Goal: Task Accomplishment & Management: Manage account settings

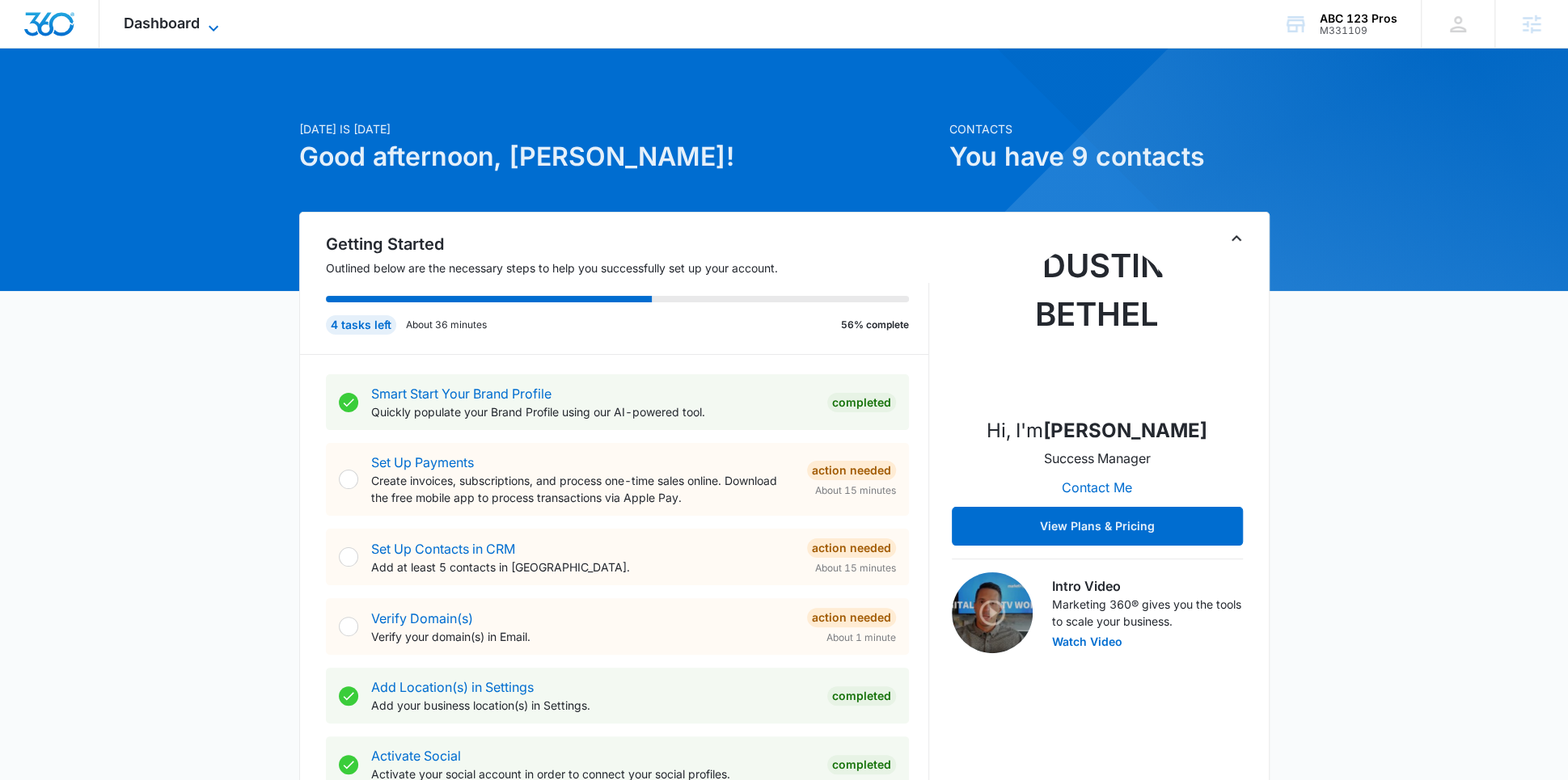
click at [215, 33] on icon at bounding box center [214, 29] width 20 height 20
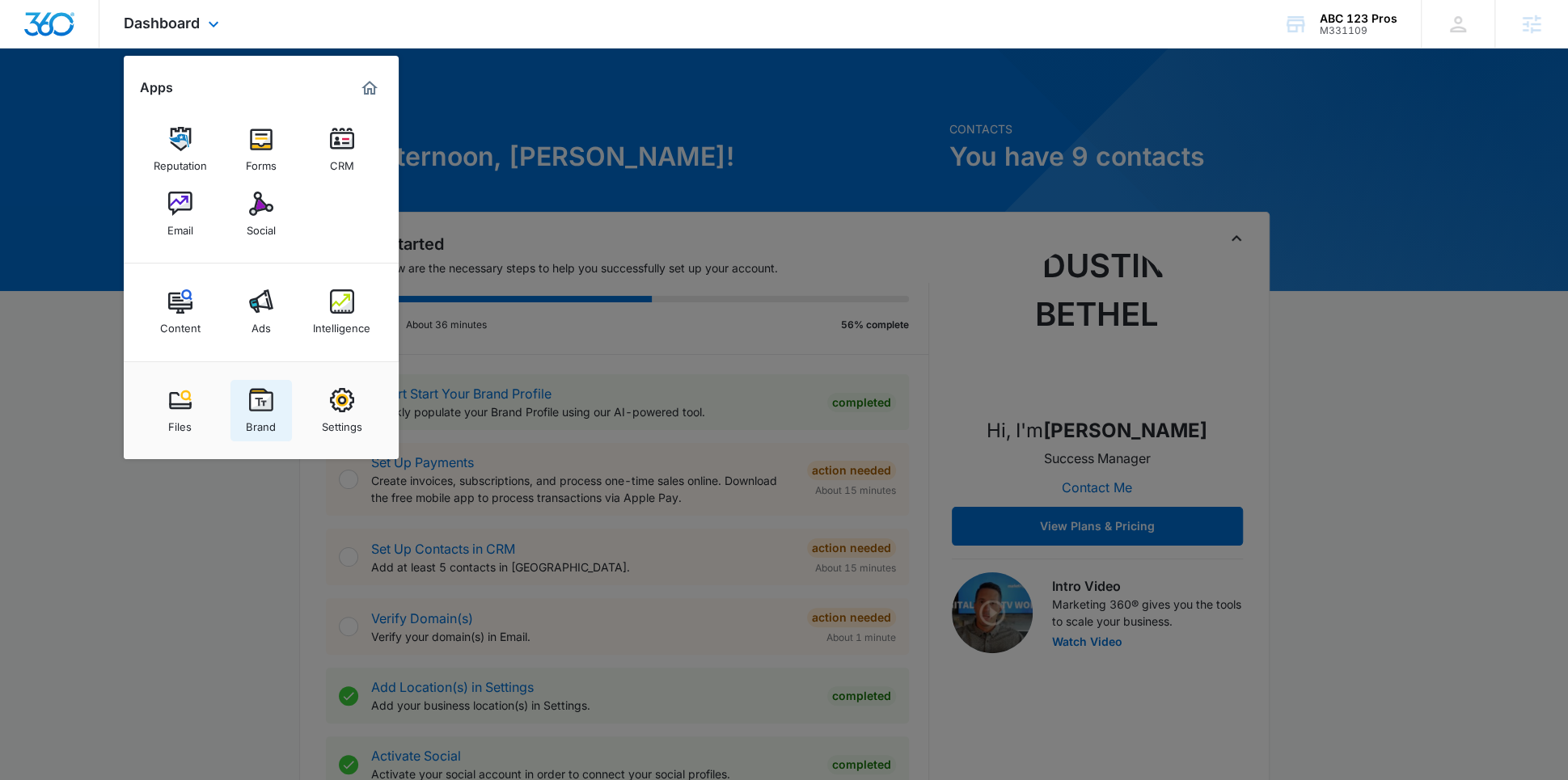
click at [257, 405] on img at bounding box center [261, 400] width 25 height 25
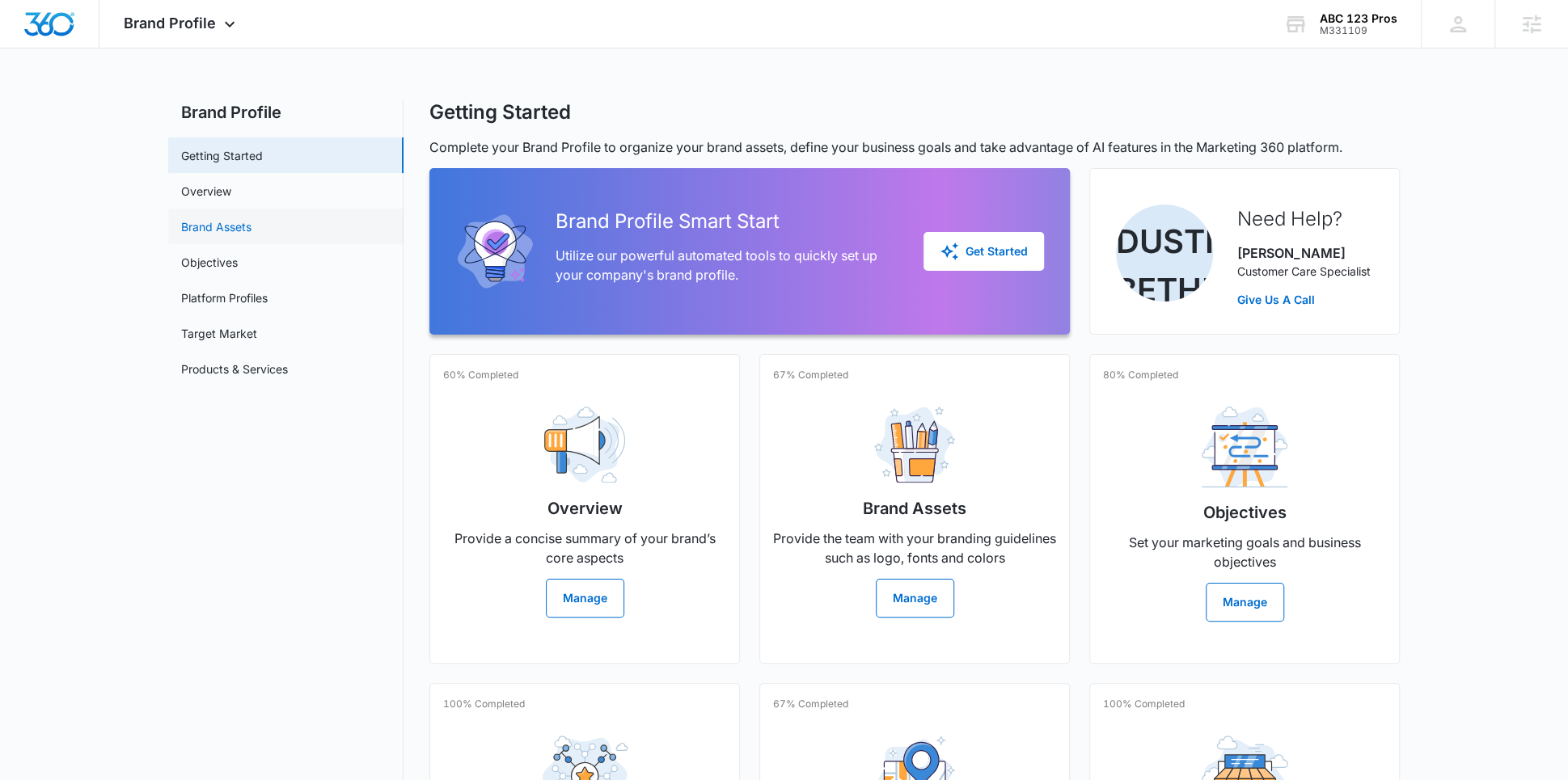
click at [251, 219] on link "Brand Assets" at bounding box center [216, 227] width 70 height 17
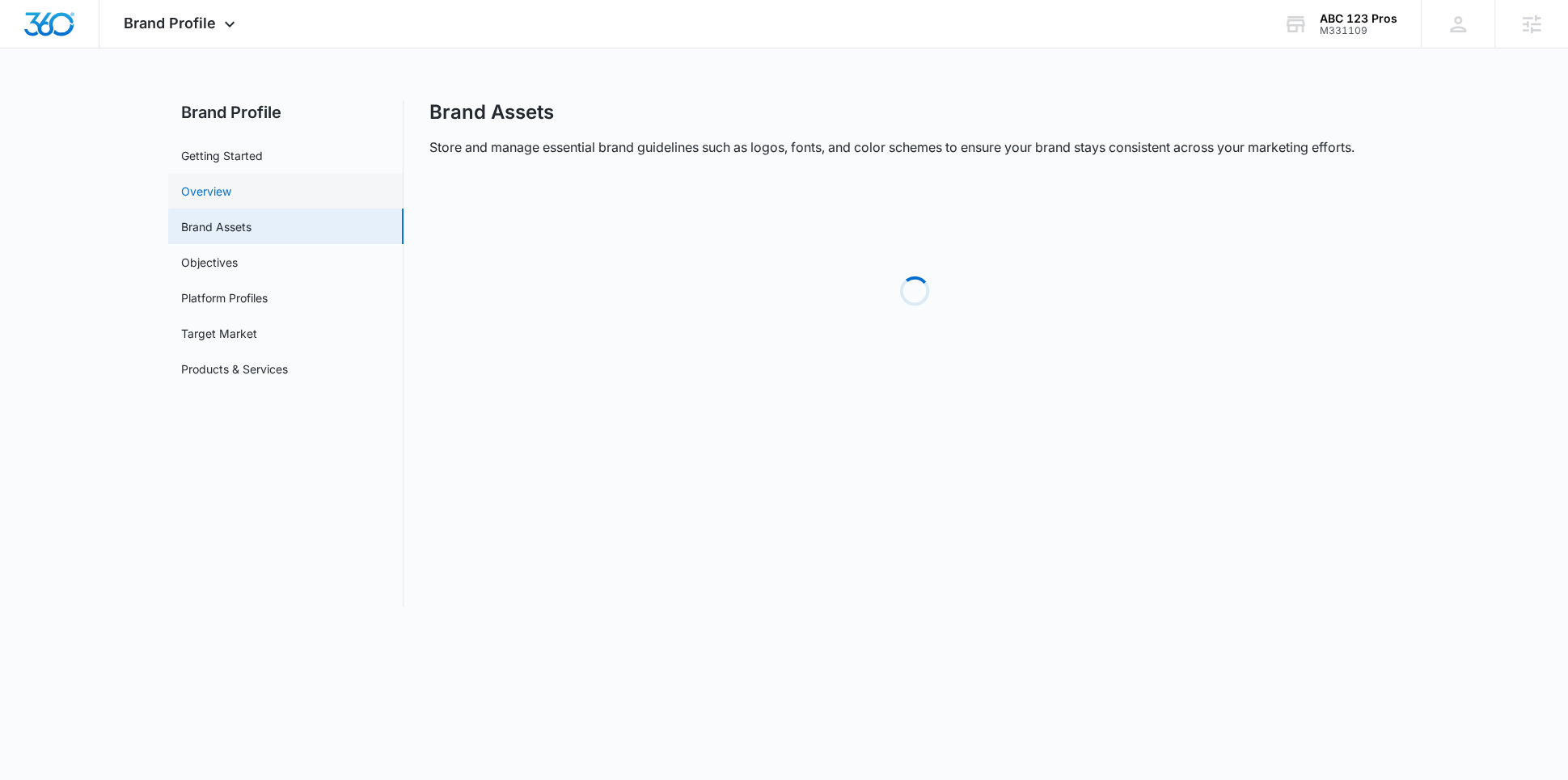
click at [232, 185] on link "Overview" at bounding box center [206, 191] width 50 height 17
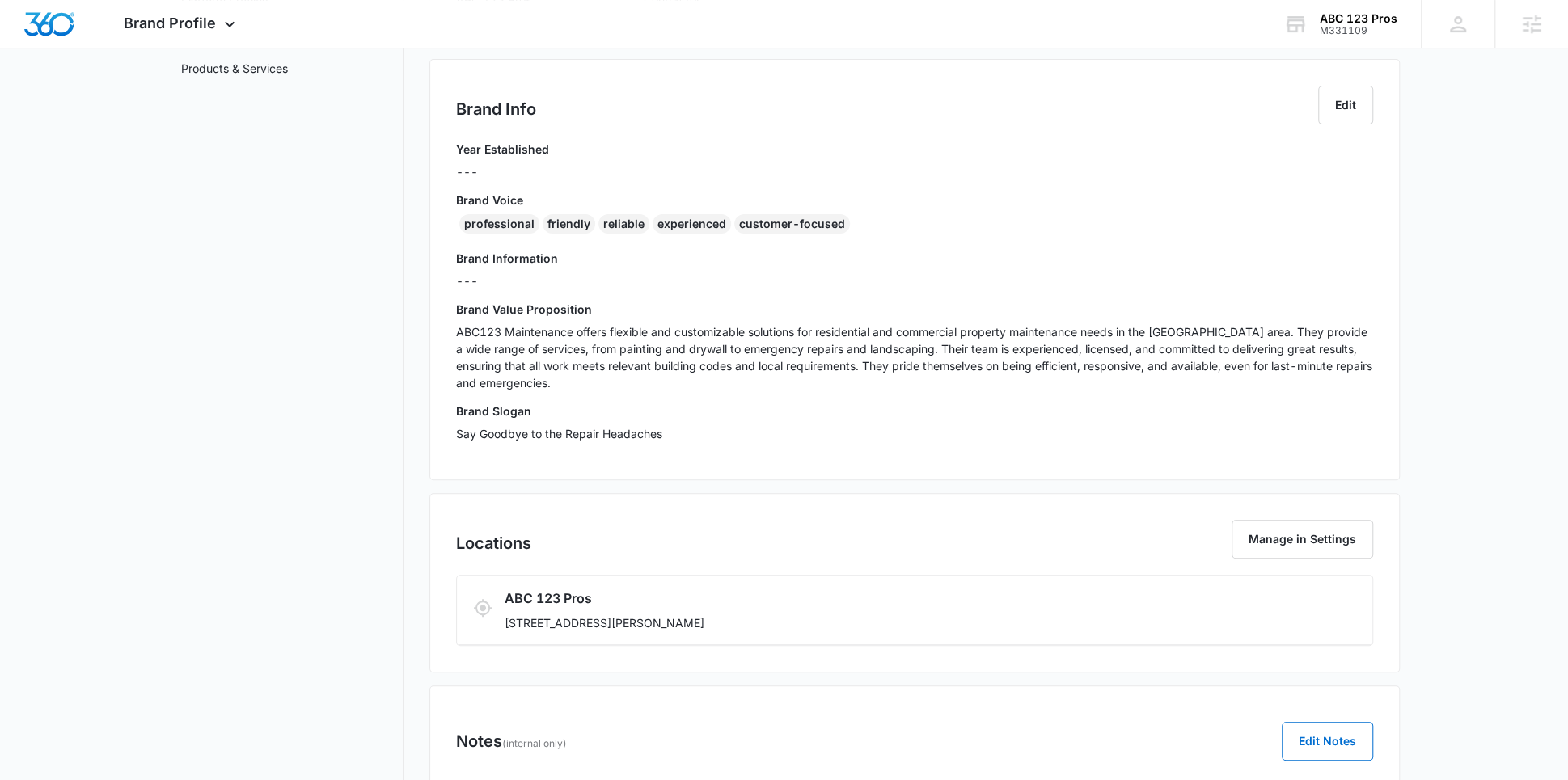
scroll to position [298, 0]
drag, startPoint x: 589, startPoint y: 224, endPoint x: 458, endPoint y: 227, distance: 131.0
click at [457, 226] on div "professional friendly reliable experienced customer-focused" at bounding box center [915, 230] width 918 height 26
copy div "professional friendly"
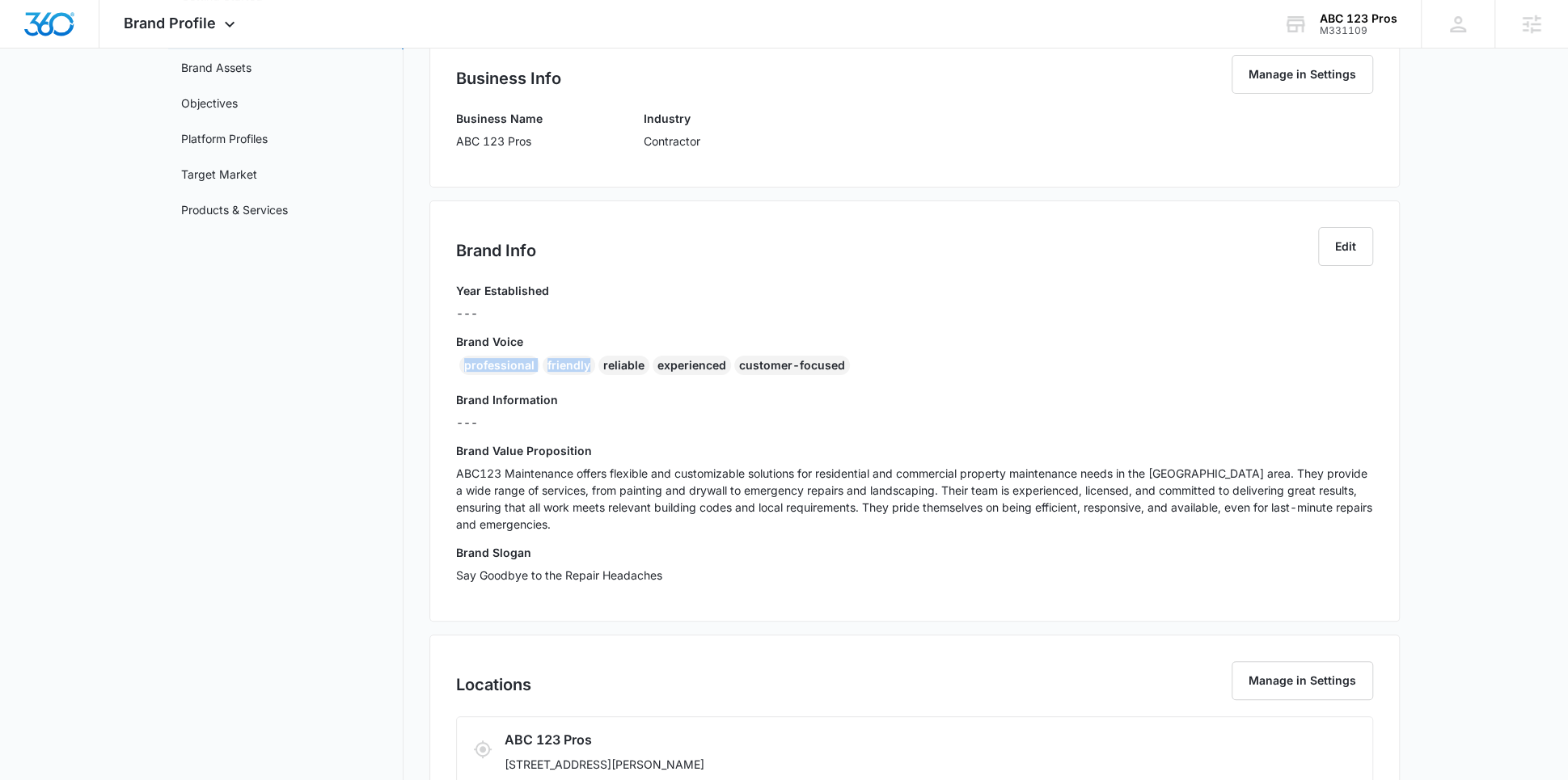
scroll to position [69, 0]
